Goal: Transaction & Acquisition: Download file/media

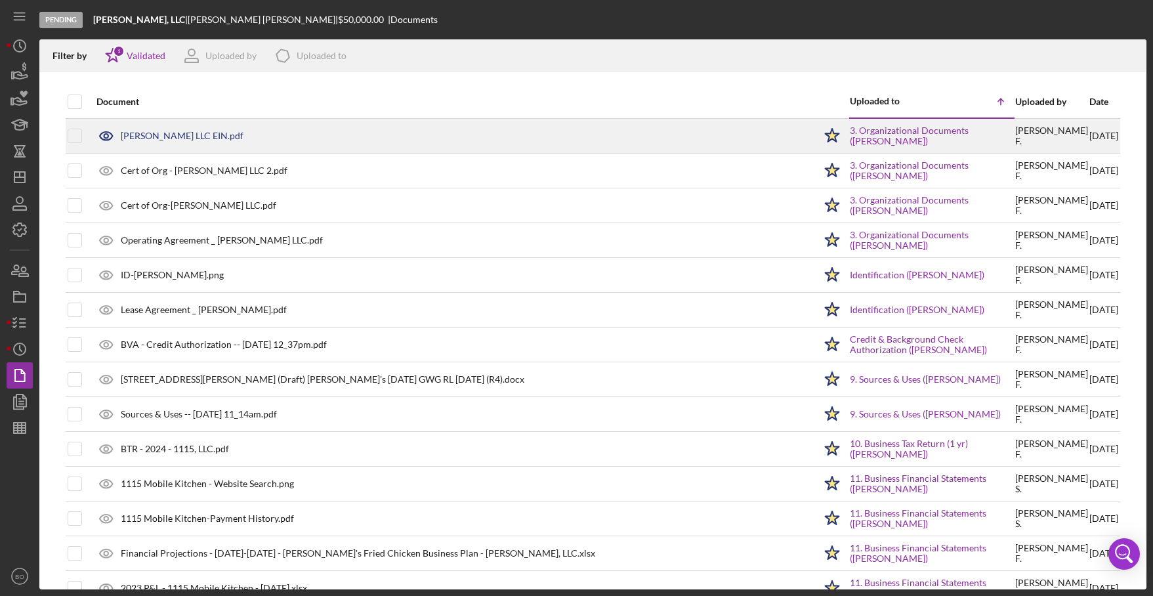
click at [107, 135] on icon at bounding box center [106, 135] width 33 height 33
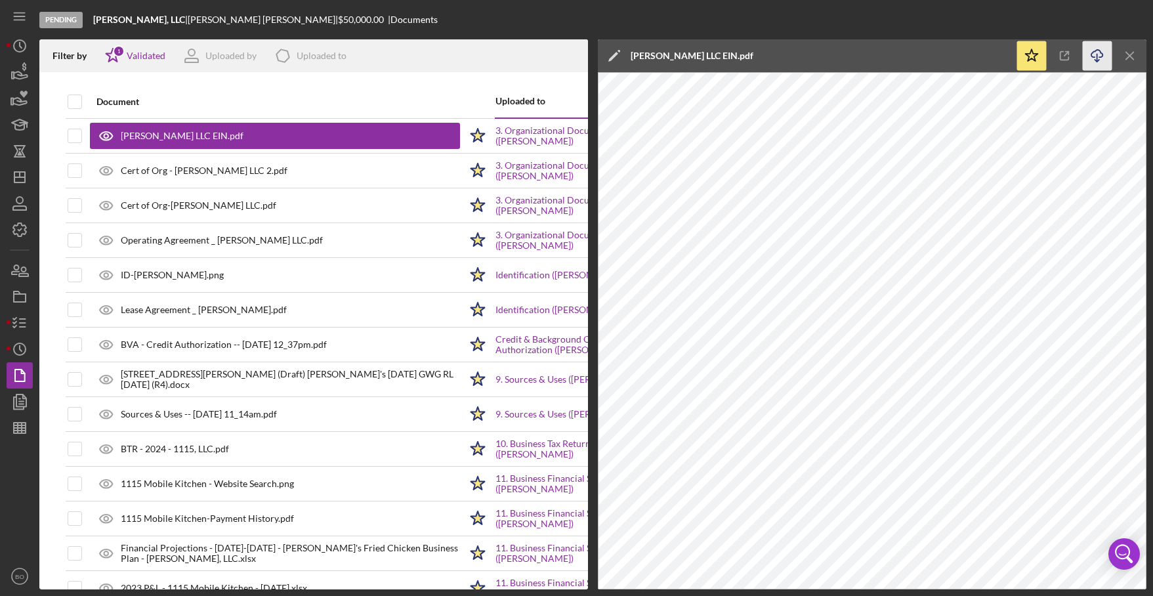
click at [1090, 53] on icon "Icon/Download" at bounding box center [1098, 56] width 30 height 30
click at [1135, 51] on icon "Icon/Menu Close" at bounding box center [1131, 56] width 30 height 30
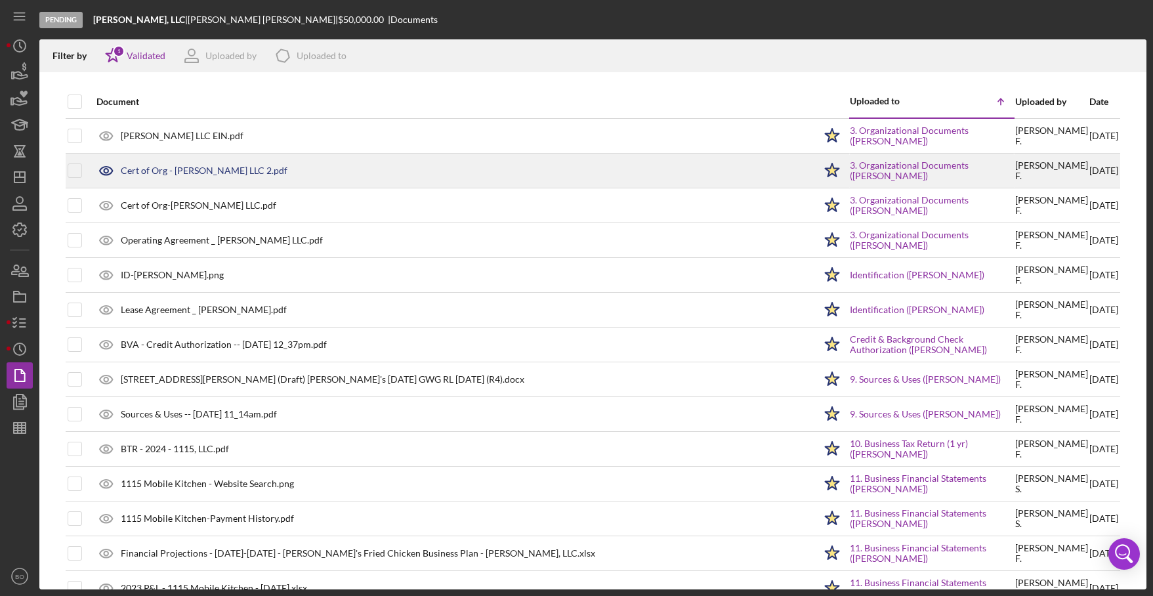
click at [106, 138] on icon at bounding box center [106, 136] width 4 height 4
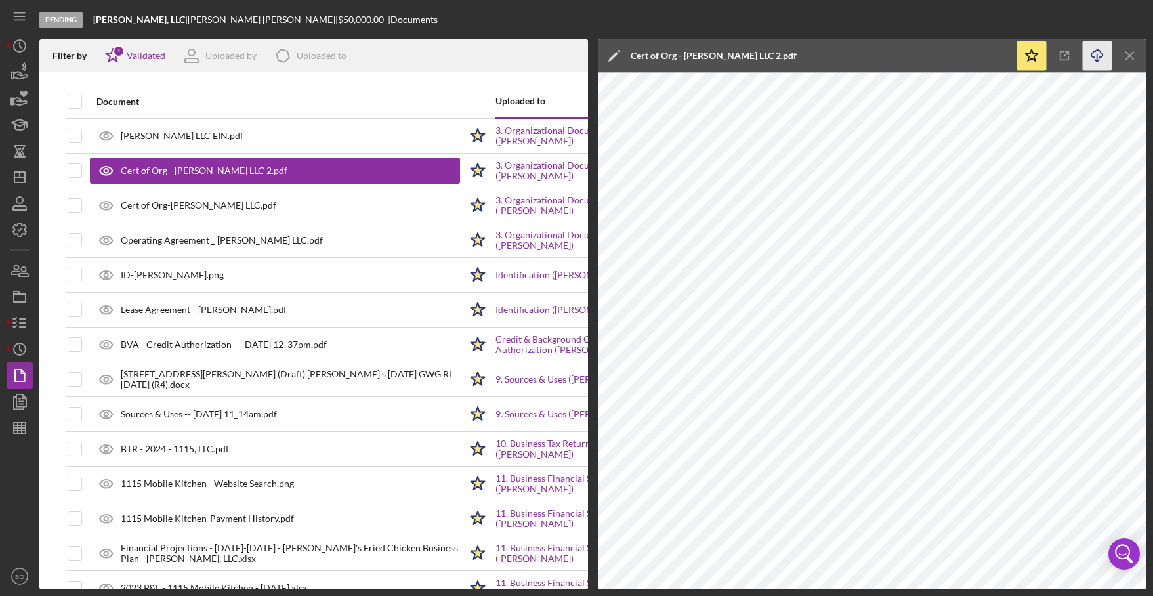
click at [1090, 62] on icon "Icon/Download" at bounding box center [1098, 56] width 30 height 30
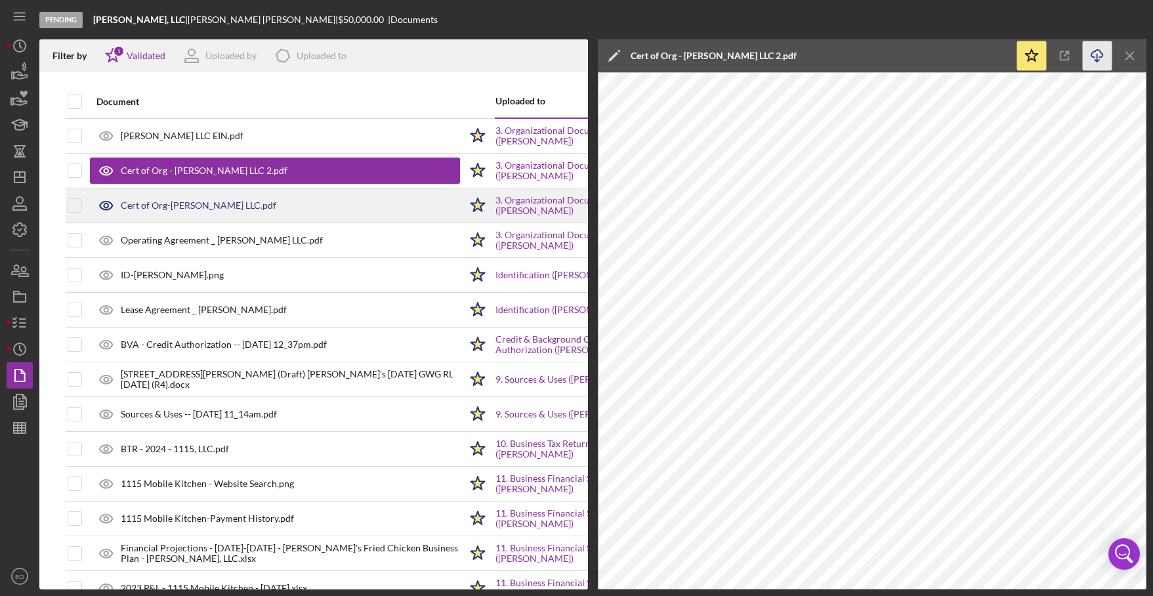
click at [108, 138] on icon at bounding box center [106, 136] width 4 height 4
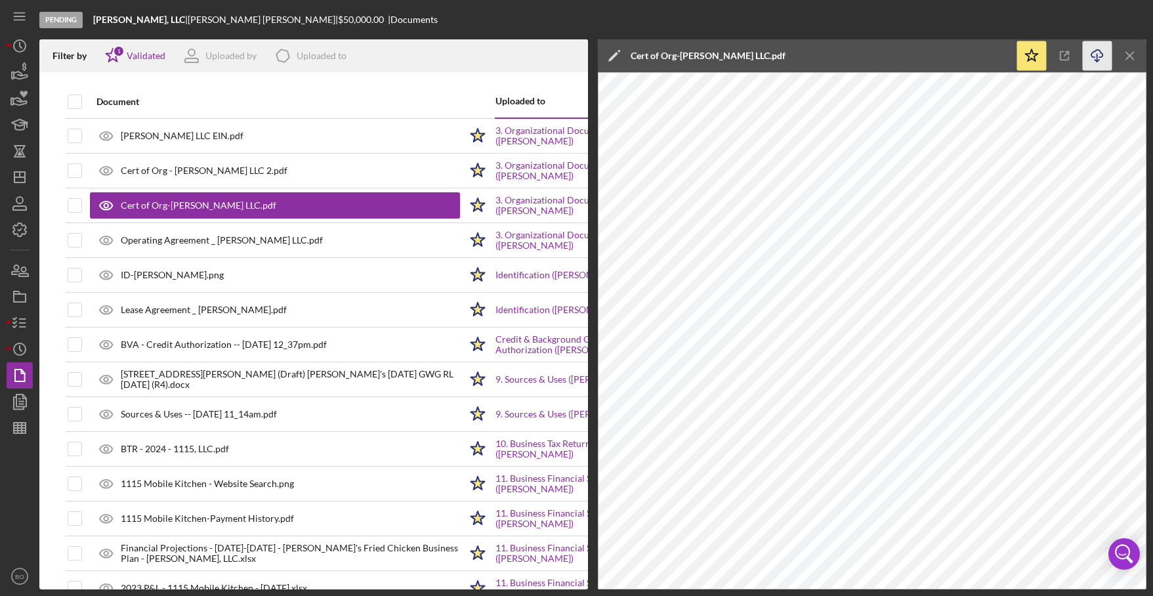
click at [1097, 58] on line "button" at bounding box center [1097, 57] width 0 height 7
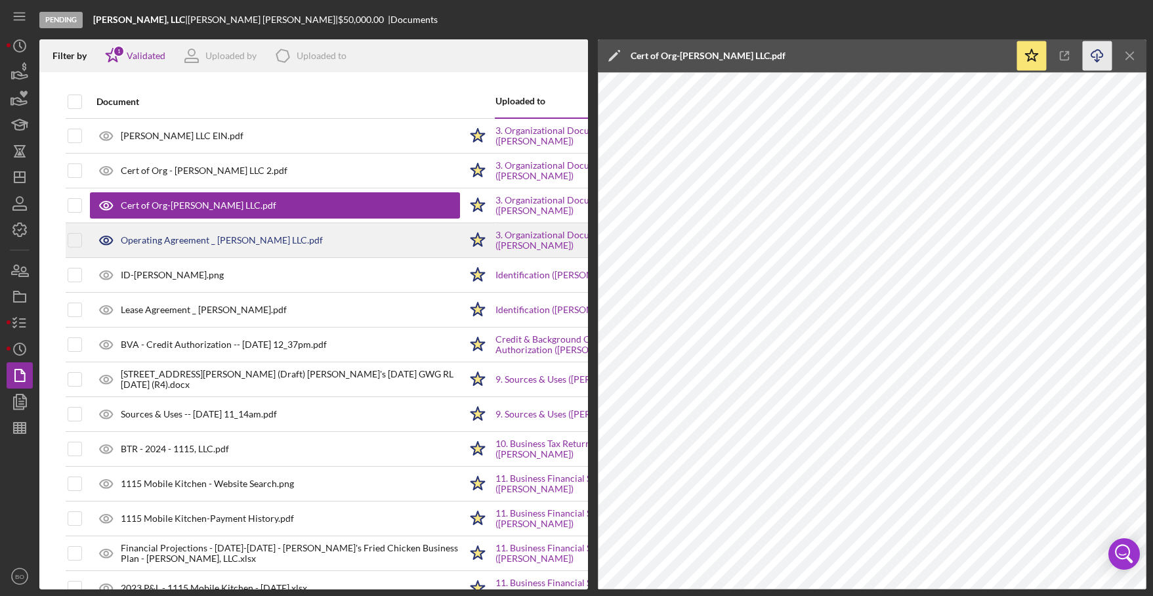
click at [203, 251] on div "Operating Agreement _ [PERSON_NAME] LLC.pdf" at bounding box center [275, 240] width 370 height 33
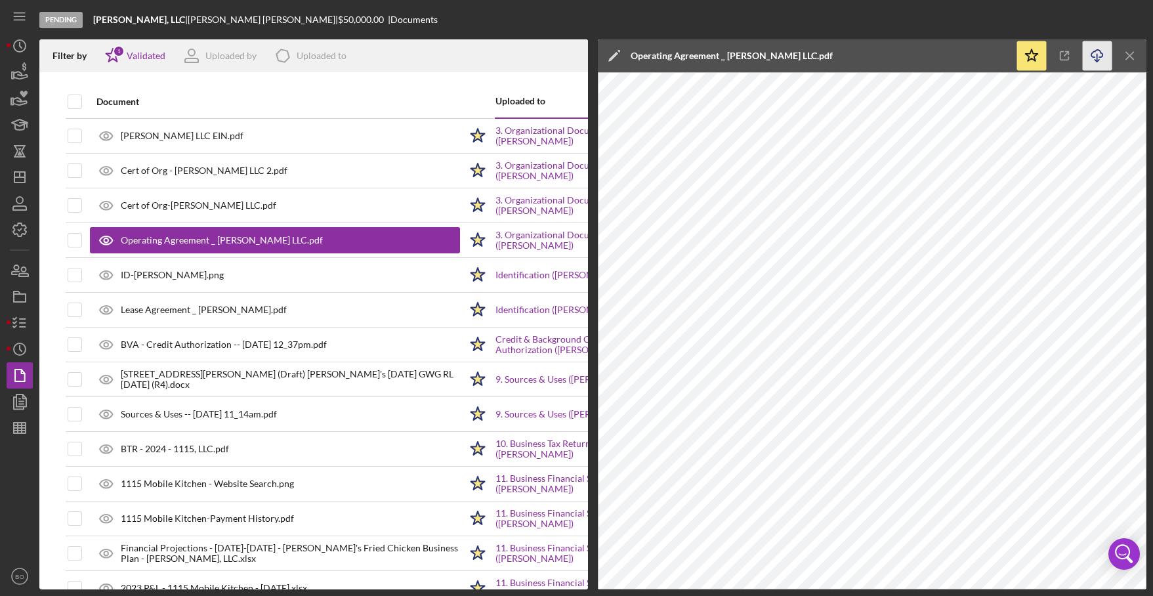
click at [1095, 56] on icon "Icon/Download" at bounding box center [1098, 56] width 30 height 30
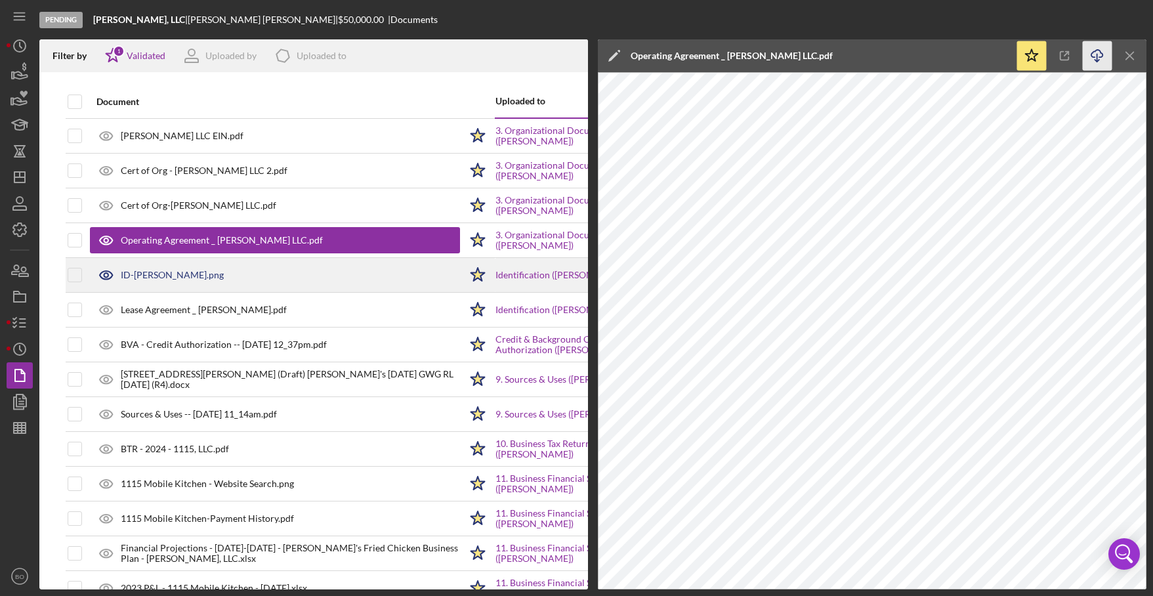
click at [182, 281] on div "ID-[PERSON_NAME].png" at bounding box center [275, 275] width 370 height 33
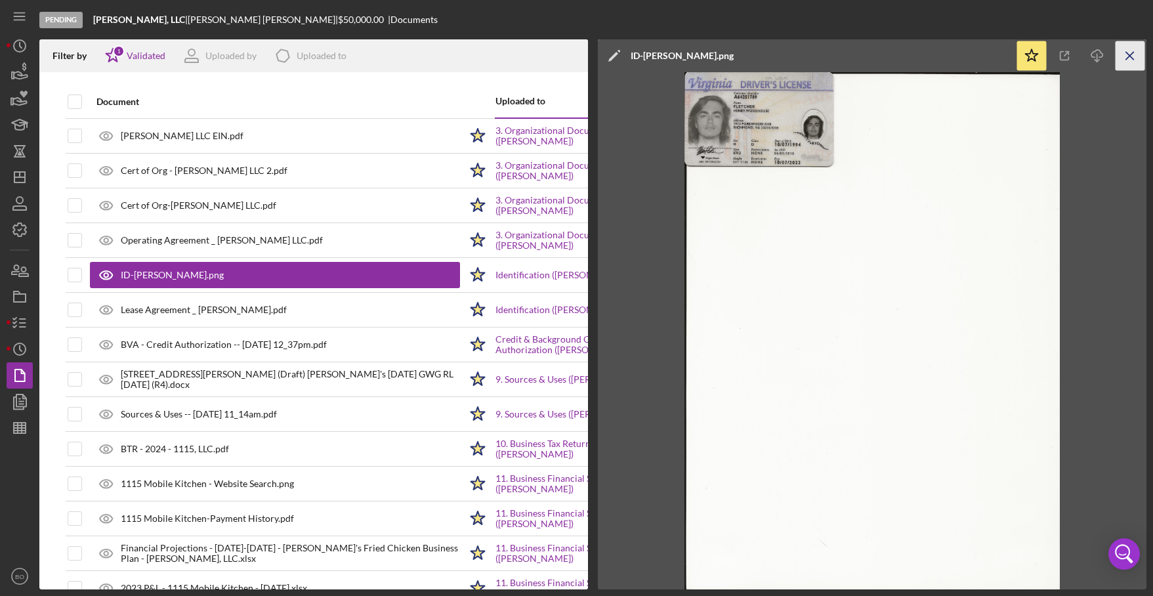
click at [1135, 54] on icon "Icon/Menu Close" at bounding box center [1131, 56] width 30 height 30
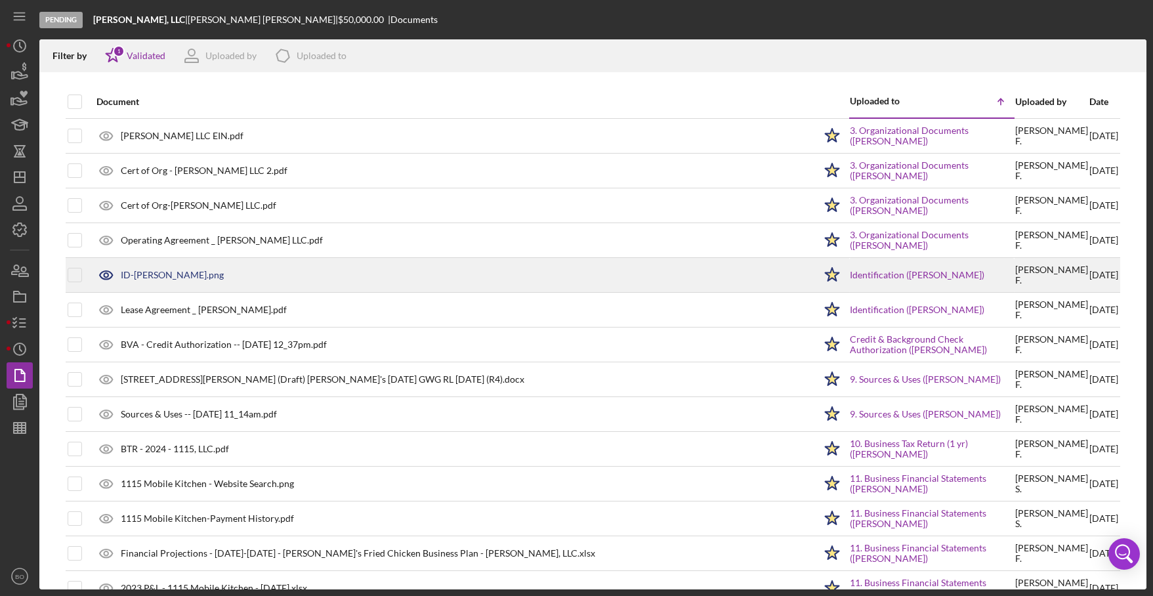
click at [107, 276] on icon at bounding box center [106, 275] width 33 height 33
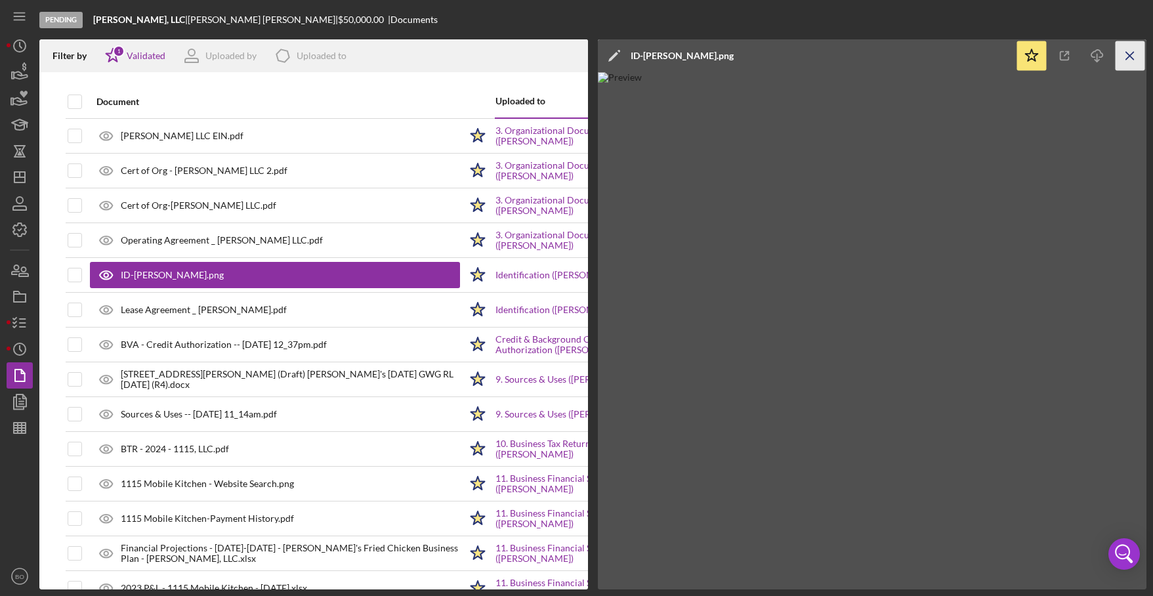
click at [1135, 52] on icon "Icon/Menu Close" at bounding box center [1131, 56] width 30 height 30
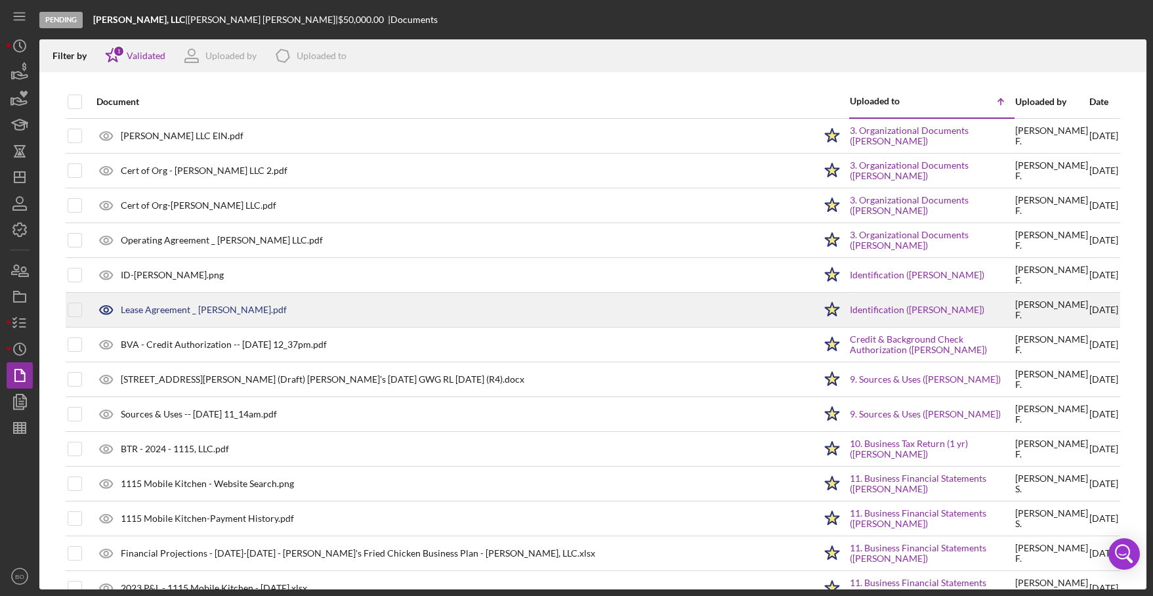
click at [147, 311] on div "Lease Agreement _ [PERSON_NAME].pdf" at bounding box center [204, 310] width 166 height 11
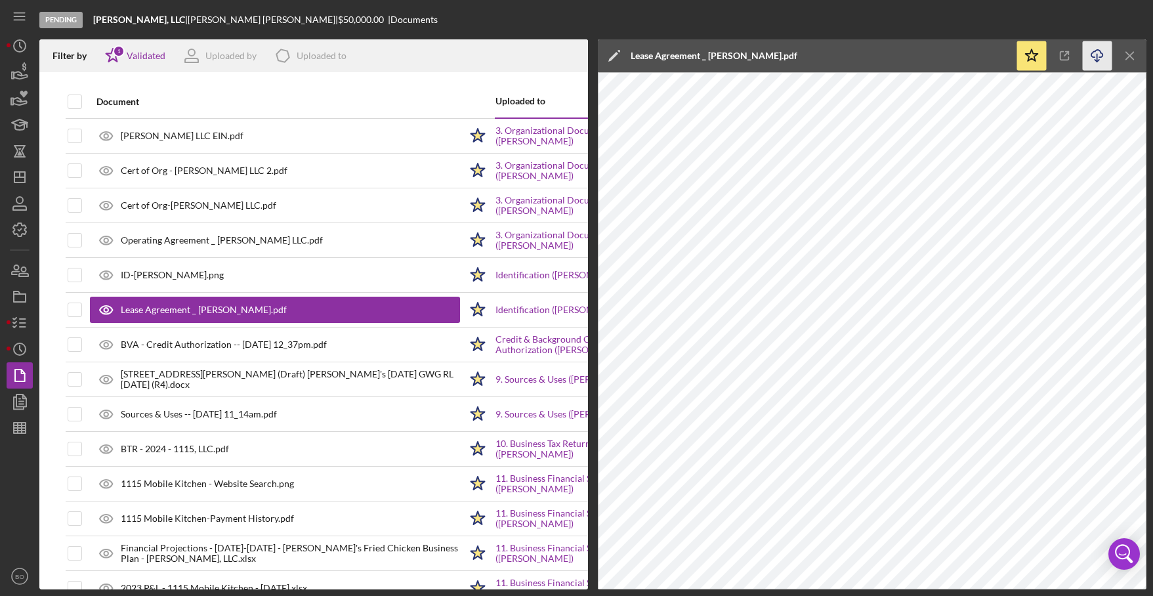
click at [1099, 62] on icon "Icon/Download" at bounding box center [1098, 56] width 30 height 30
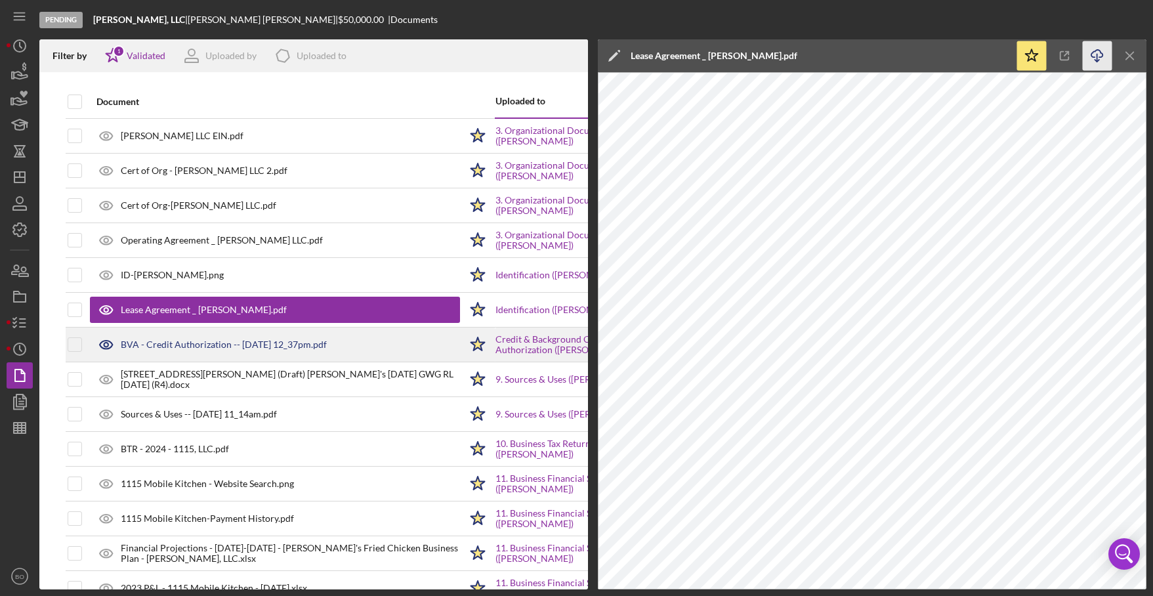
click at [112, 342] on icon at bounding box center [106, 344] width 33 height 33
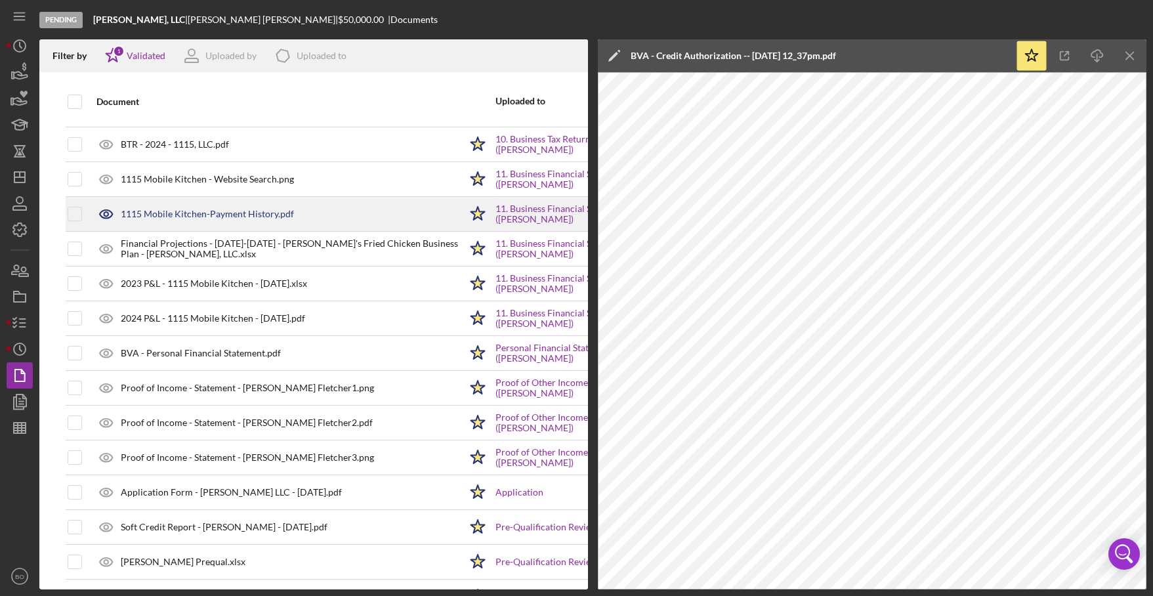
scroll to position [304, 0]
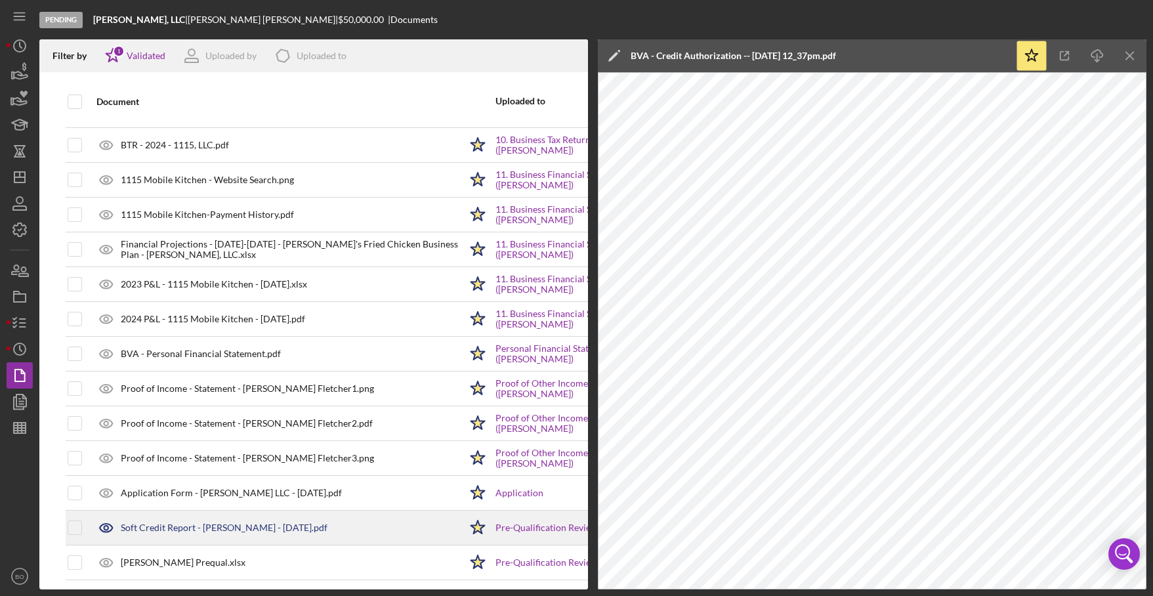
click at [211, 524] on div "Soft Credit Report - [PERSON_NAME] - [DATE].pdf" at bounding box center [224, 527] width 207 height 11
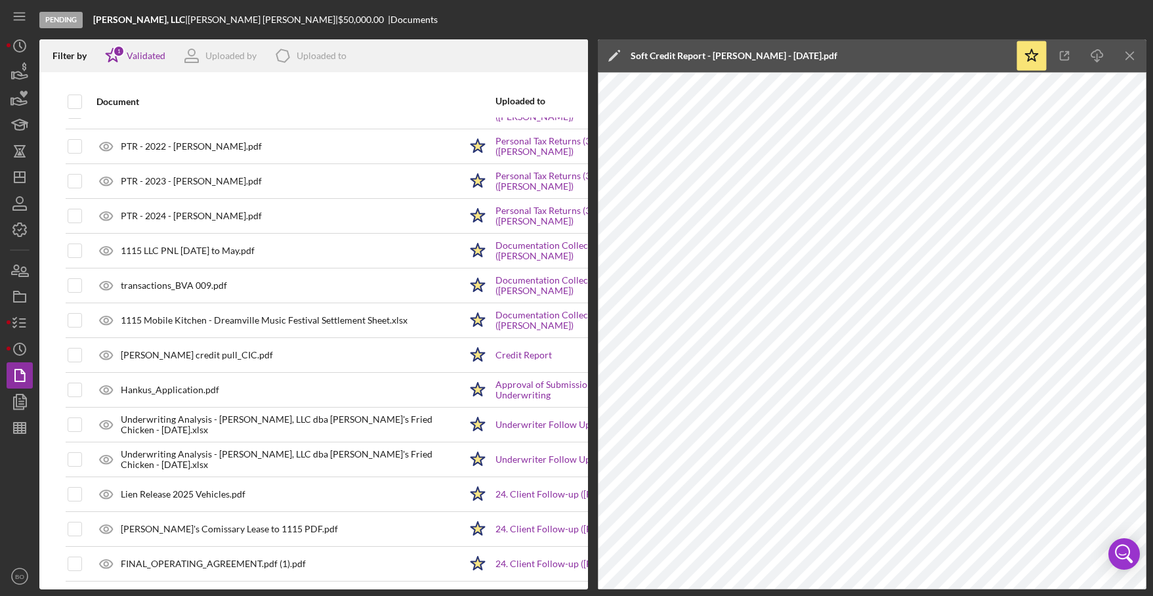
scroll to position [1666, 0]
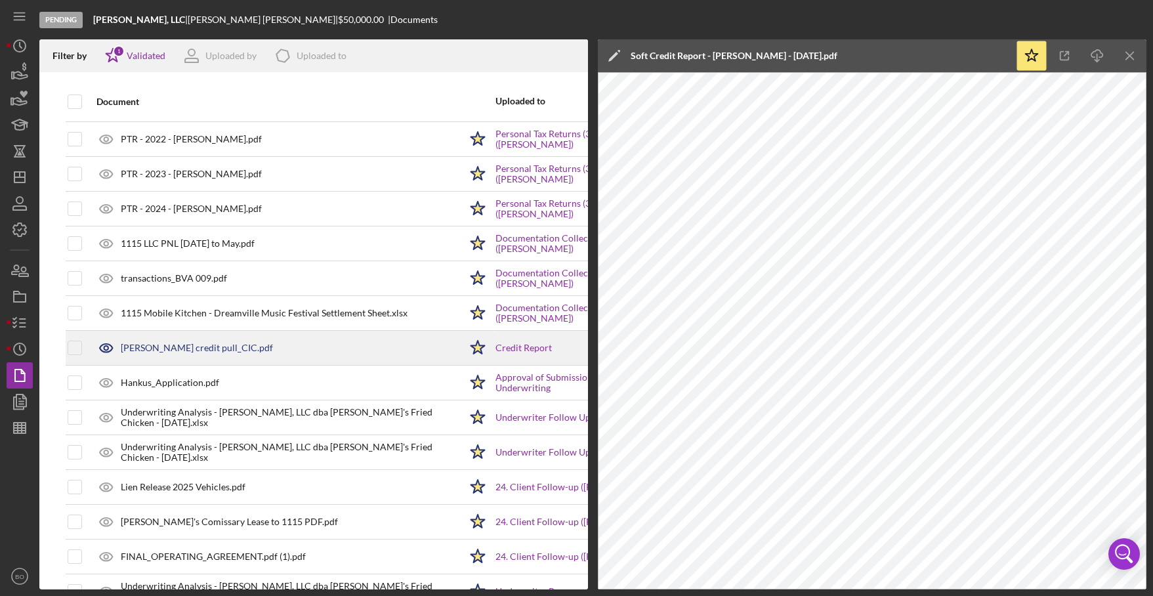
click at [212, 341] on div "[PERSON_NAME] credit pull_CIC.pdf" at bounding box center [275, 347] width 370 height 33
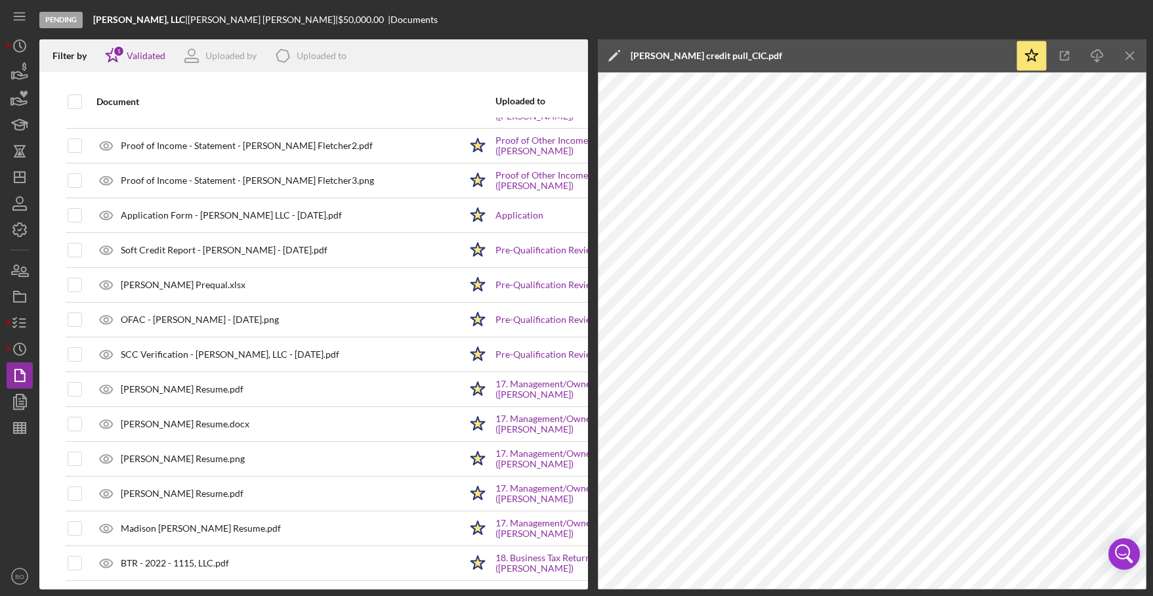
scroll to position [577, 0]
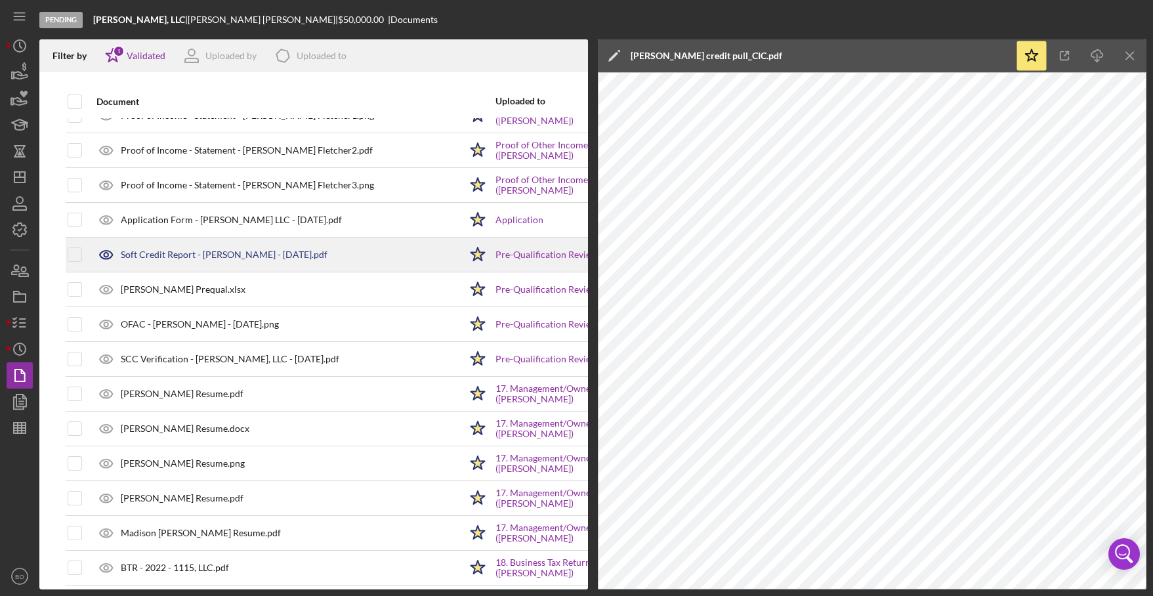
click at [187, 247] on div "Soft Credit Report - [PERSON_NAME] - [DATE].pdf" at bounding box center [275, 254] width 370 height 33
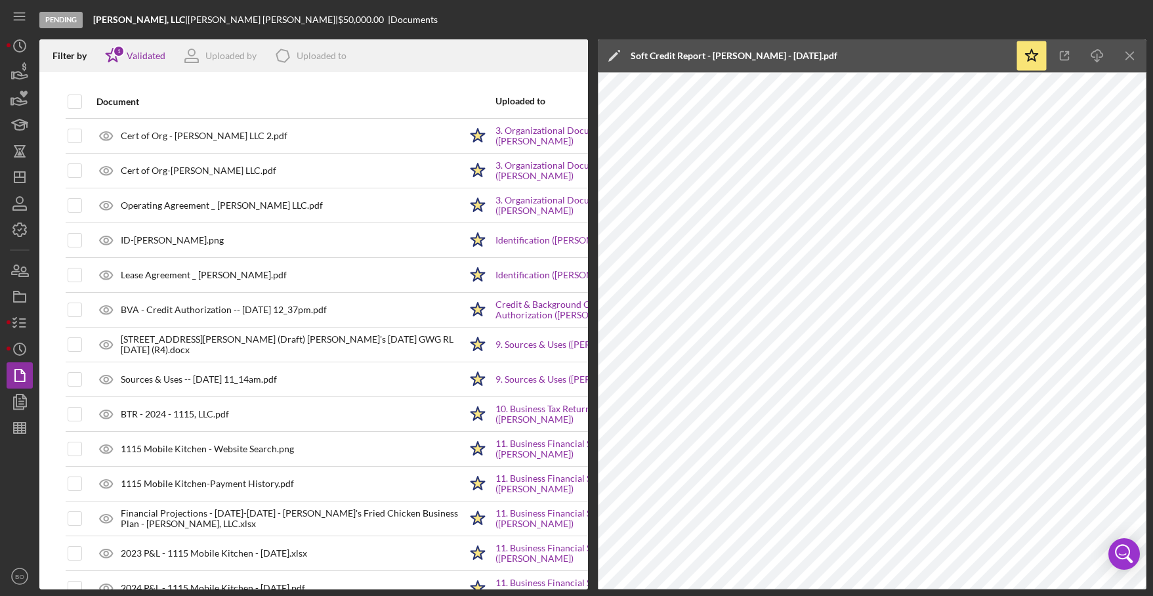
scroll to position [0, 0]
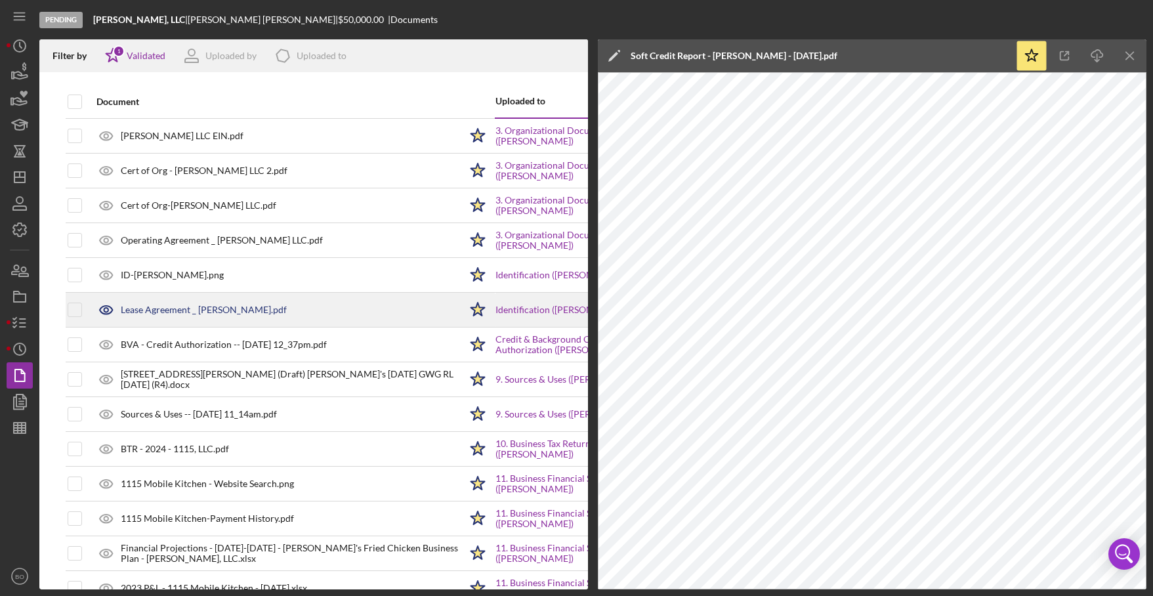
click at [170, 315] on div "Lease Agreement _ [PERSON_NAME].pdf" at bounding box center [204, 310] width 166 height 11
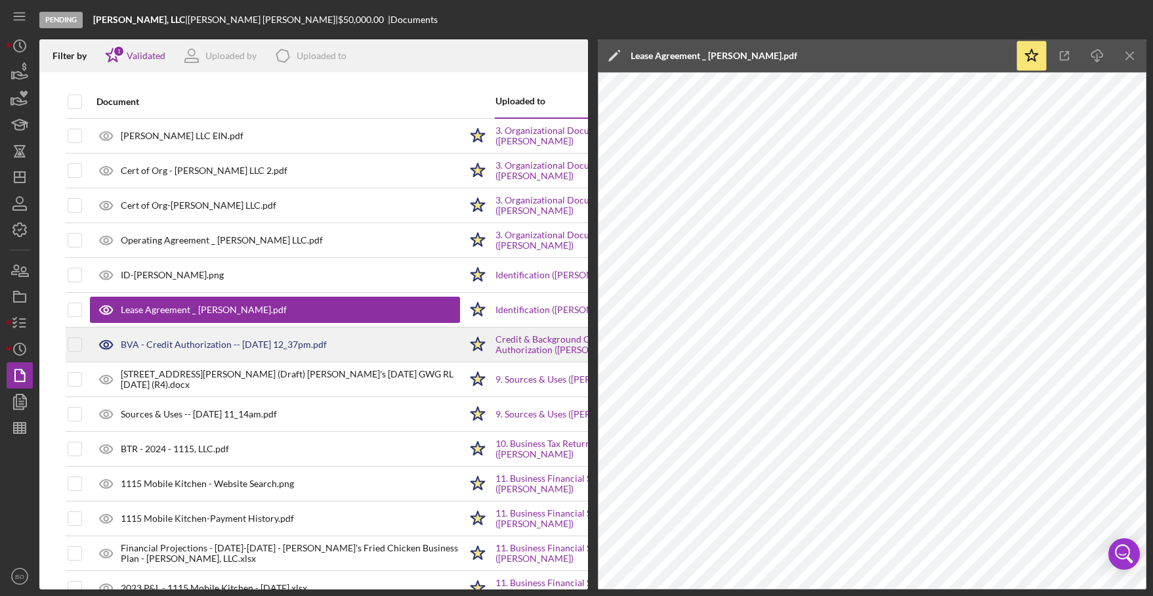
click at [194, 346] on div "BVA - Credit Authorization -- [DATE] 12_37pm.pdf" at bounding box center [224, 344] width 206 height 11
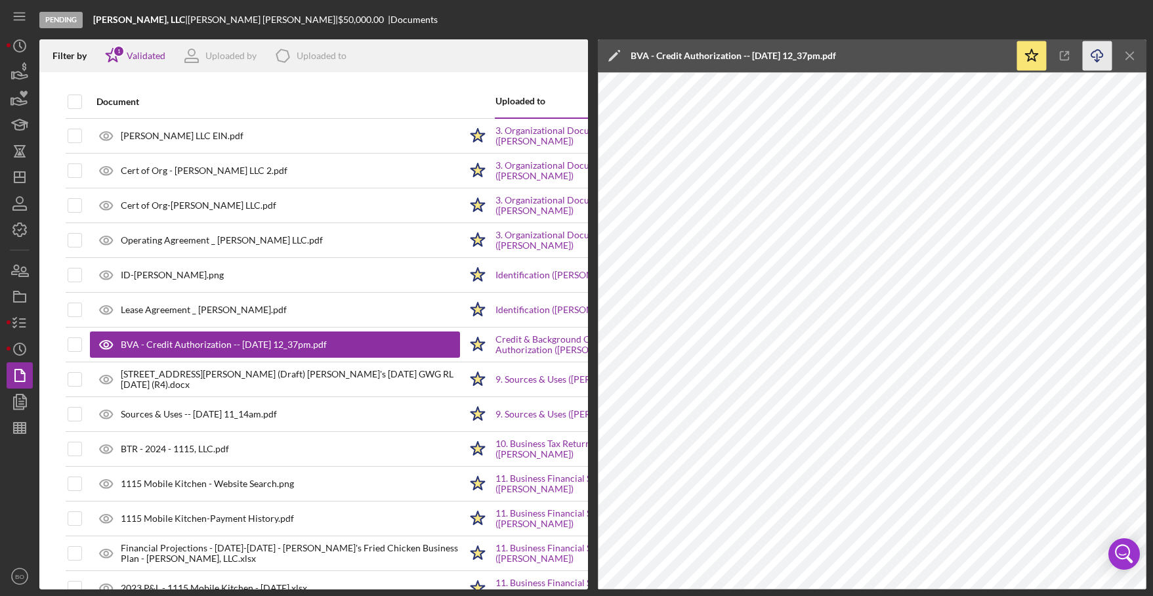
click at [1101, 51] on icon "Icon/Download" at bounding box center [1098, 56] width 30 height 30
click at [1131, 64] on icon "Icon/Menu Close" at bounding box center [1131, 56] width 30 height 30
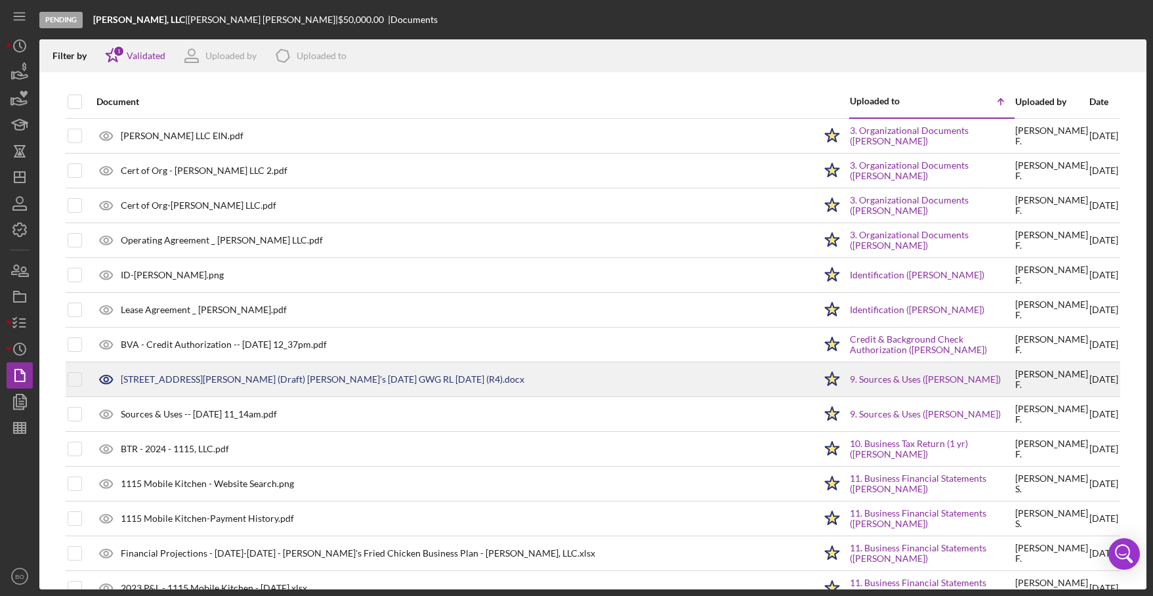
click at [162, 381] on div "[STREET_ADDRESS][PERSON_NAME] (Draft) [PERSON_NAME]'s [DATE] GWG RL [DATE] (R4)…" at bounding box center [323, 379] width 404 height 11
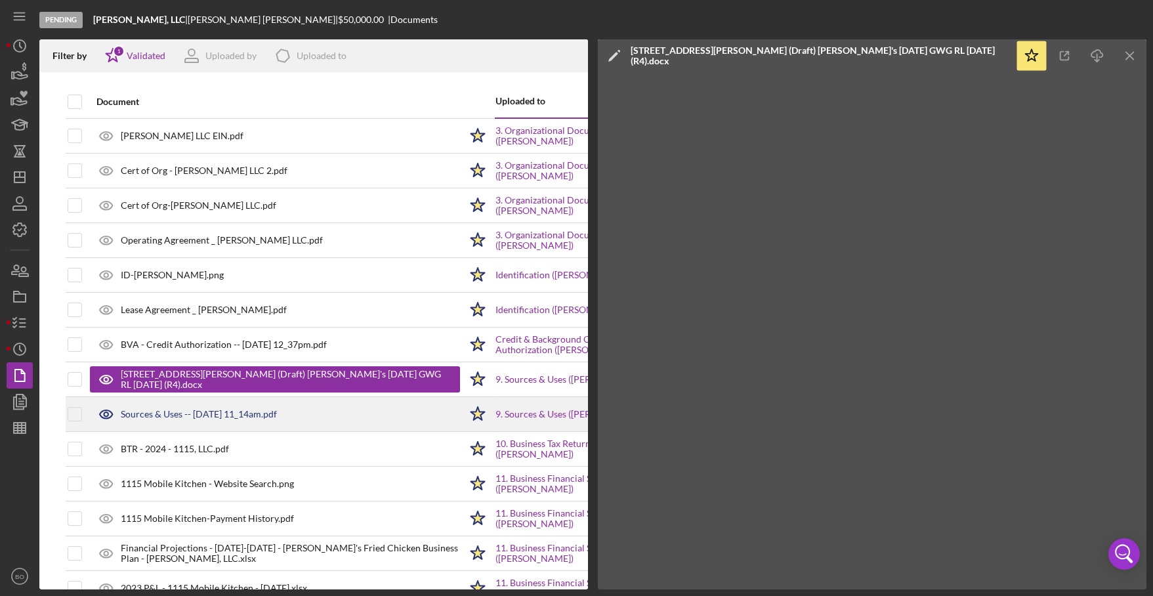
click at [329, 417] on div "Sources & Uses -- [DATE] 11_14am.pdf" at bounding box center [275, 414] width 370 height 33
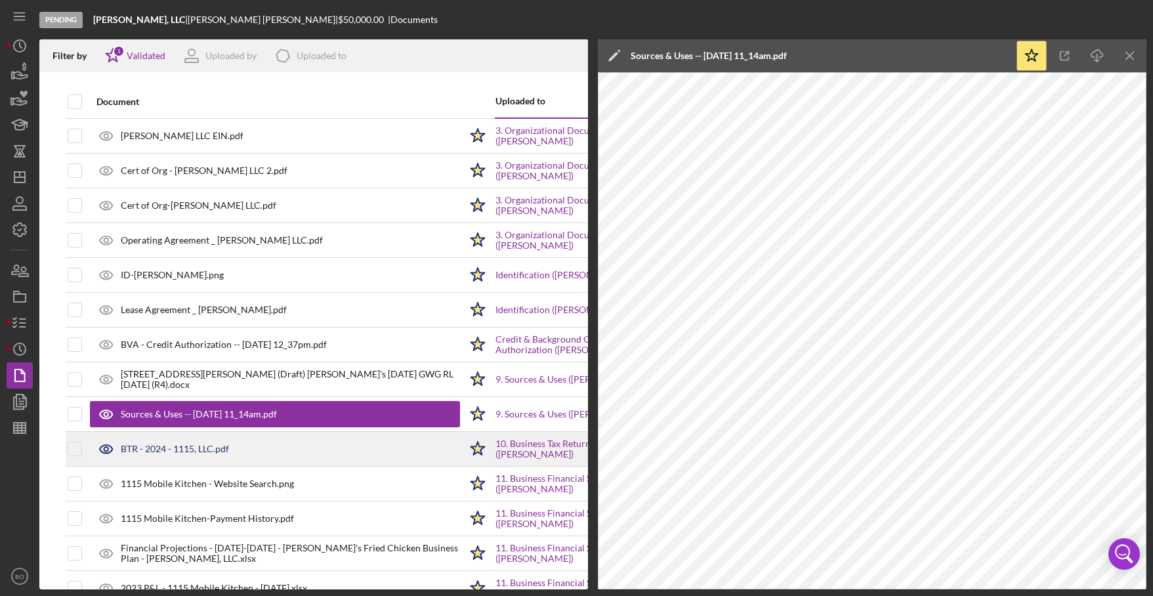
click at [176, 454] on div "BTR - 2024 - 1115, LLC.pdf" at bounding box center [175, 449] width 108 height 11
